Goal: Transaction & Acquisition: Purchase product/service

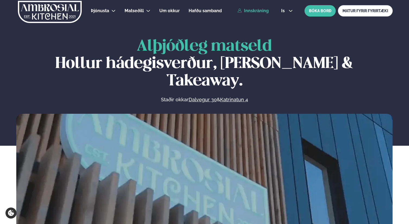
click at [258, 9] on link "Innskráning" at bounding box center [252, 10] width 31 height 5
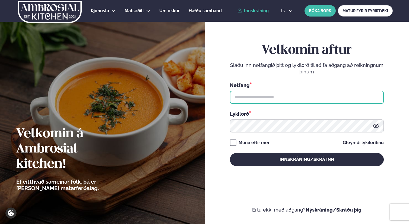
click at [279, 100] on input "text" at bounding box center [307, 97] width 154 height 13
type input "**********"
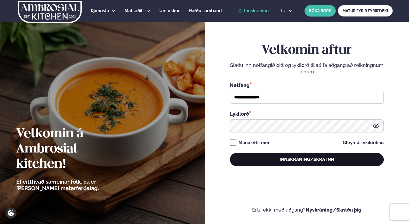
click at [269, 159] on button "Innskráning/Skrá inn" at bounding box center [307, 159] width 154 height 13
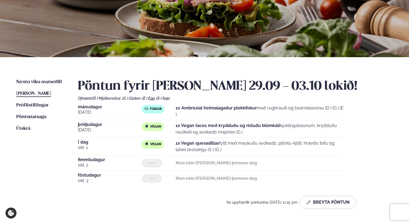
scroll to position [76, 0]
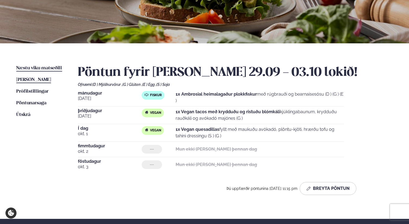
click at [50, 70] on span "Næstu viku matseðill" at bounding box center [39, 68] width 46 height 5
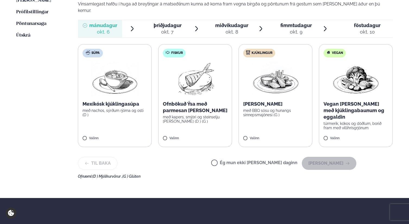
scroll to position [155, 0]
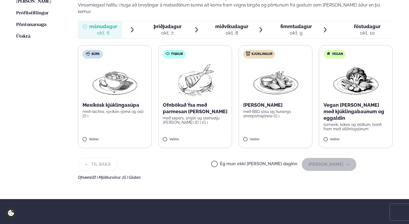
click at [184, 90] on img at bounding box center [195, 80] width 48 height 35
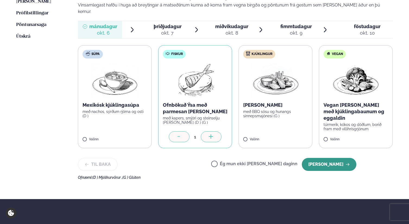
click at [329, 159] on button "[PERSON_NAME]" at bounding box center [328, 164] width 54 height 13
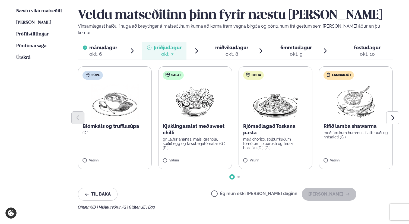
scroll to position [130, 0]
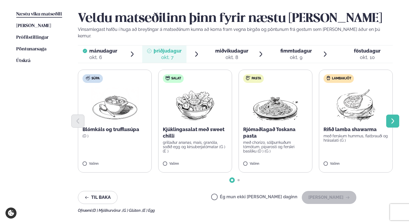
click at [395, 118] on icon "Next slide" at bounding box center [392, 121] width 7 height 7
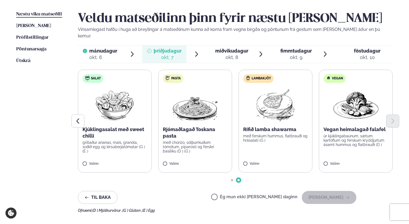
click at [363, 104] on img at bounding box center [356, 104] width 48 height 35
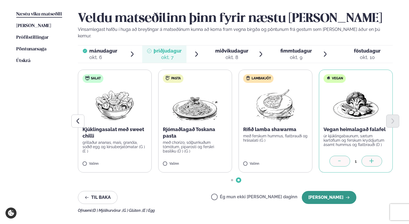
click at [331, 191] on button "[PERSON_NAME]" at bounding box center [328, 197] width 54 height 13
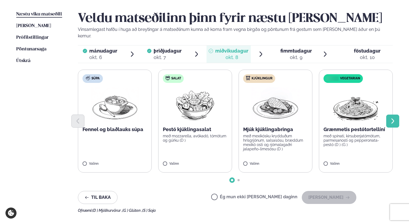
click at [391, 118] on icon "Next slide" at bounding box center [392, 120] width 3 height 5
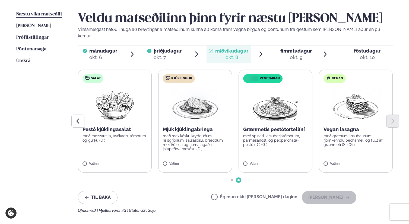
click at [284, 115] on div at bounding box center [235, 121] width 314 height 13
click at [277, 107] on img at bounding box center [275, 104] width 48 height 35
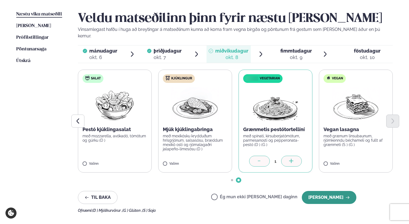
click at [314, 191] on button "[PERSON_NAME]" at bounding box center [328, 197] width 54 height 13
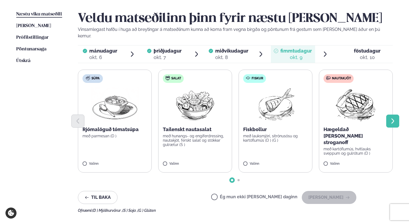
click at [394, 118] on icon "Next slide" at bounding box center [392, 121] width 7 height 7
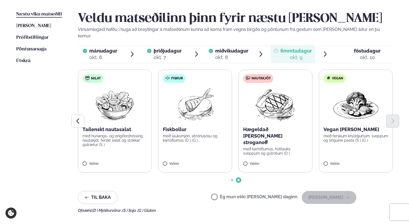
click at [354, 134] on p "með ferskum kryddjurtum, sveppum og linguine pasta (S ) (G )" at bounding box center [355, 138] width 65 height 9
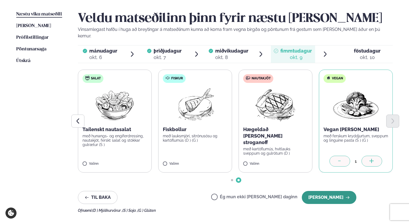
click at [336, 195] on button "[PERSON_NAME]" at bounding box center [328, 197] width 54 height 13
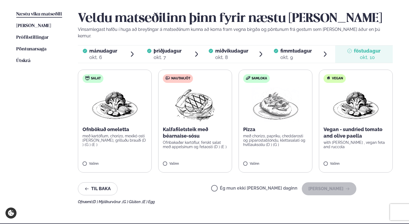
click at [362, 96] on img at bounding box center [356, 104] width 48 height 35
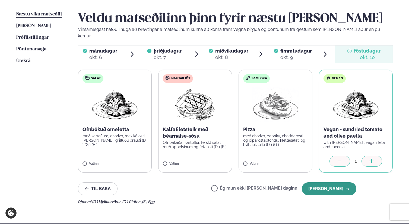
click at [338, 182] on button "[PERSON_NAME]" at bounding box center [328, 188] width 54 height 13
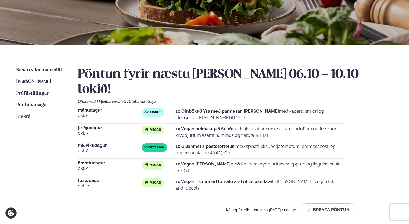
scroll to position [92, 0]
